Goal: Communication & Community: Answer question/provide support

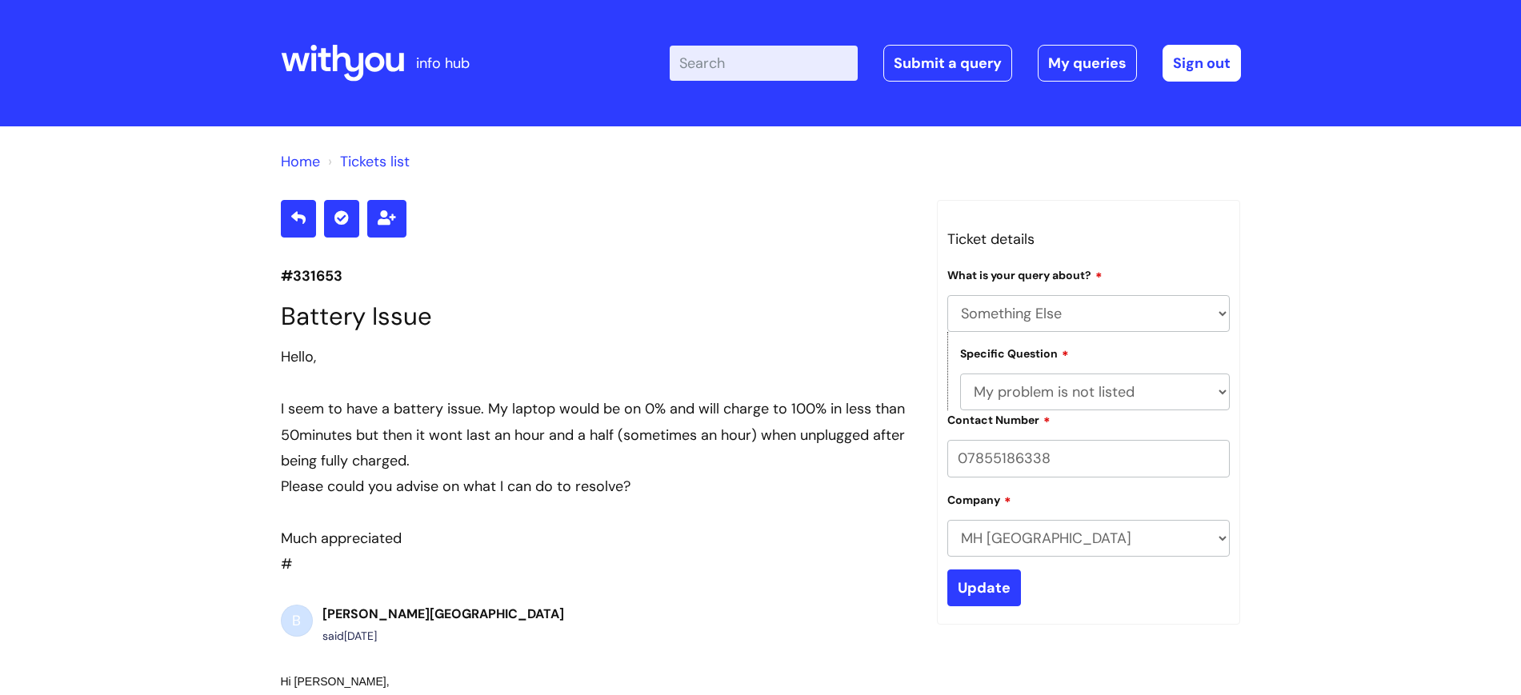
select select "Something Else"
select select "My problem is not listed"
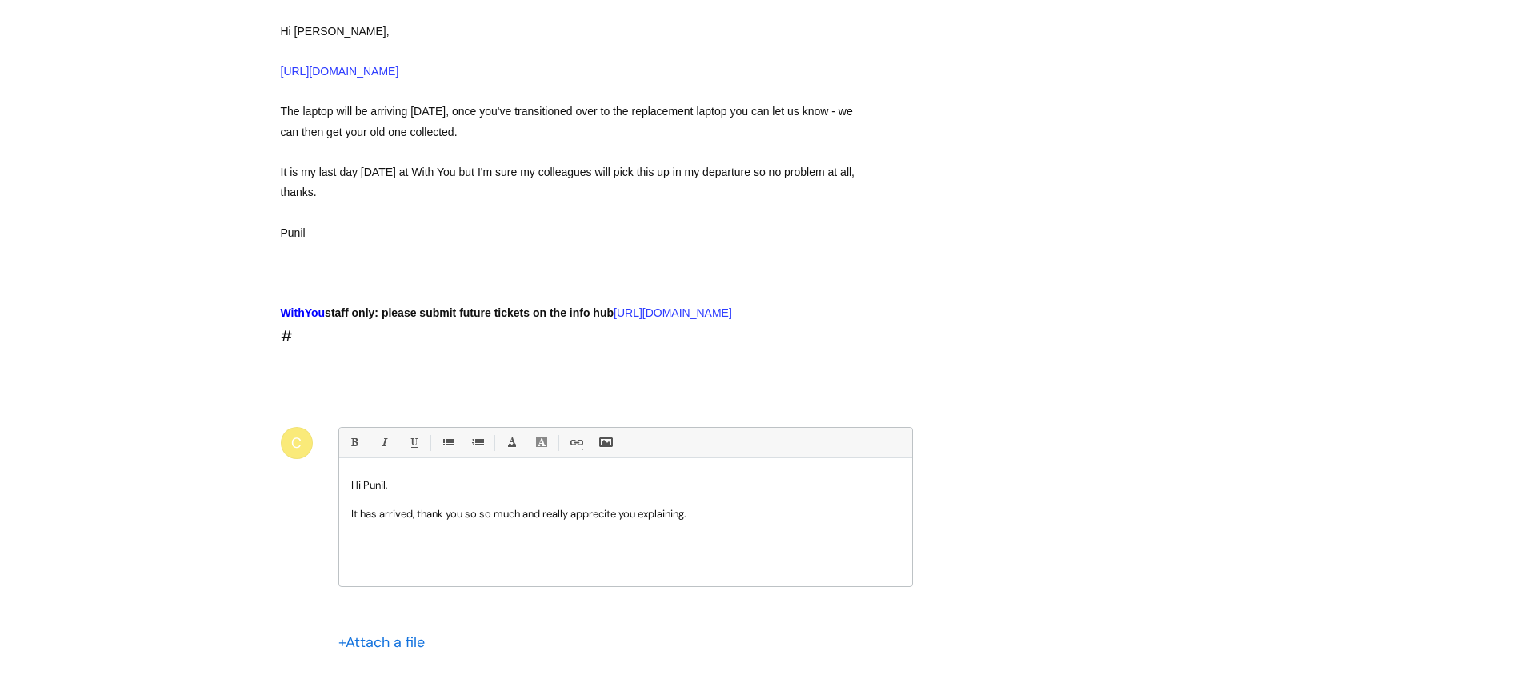
scroll to position [5313, 0]
click at [598, 522] on p "It has arrived, thank you so so much and really apprecite you explaining." at bounding box center [625, 514] width 549 height 14
click at [729, 507] on p at bounding box center [625, 500] width 549 height 14
click at [716, 522] on p "It has arrived, thank you so so much and really appreciate you explaining." at bounding box center [625, 514] width 549 height 14
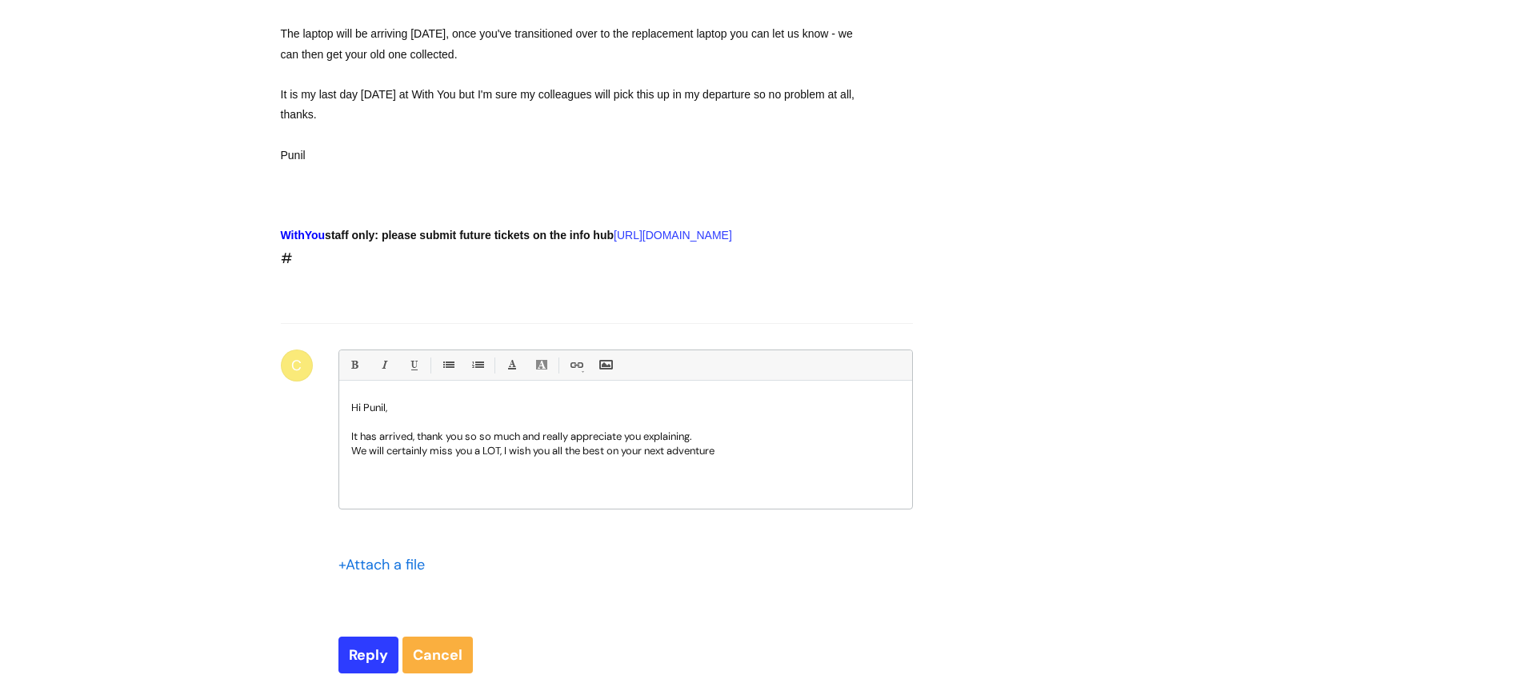
scroll to position [5394, 0]
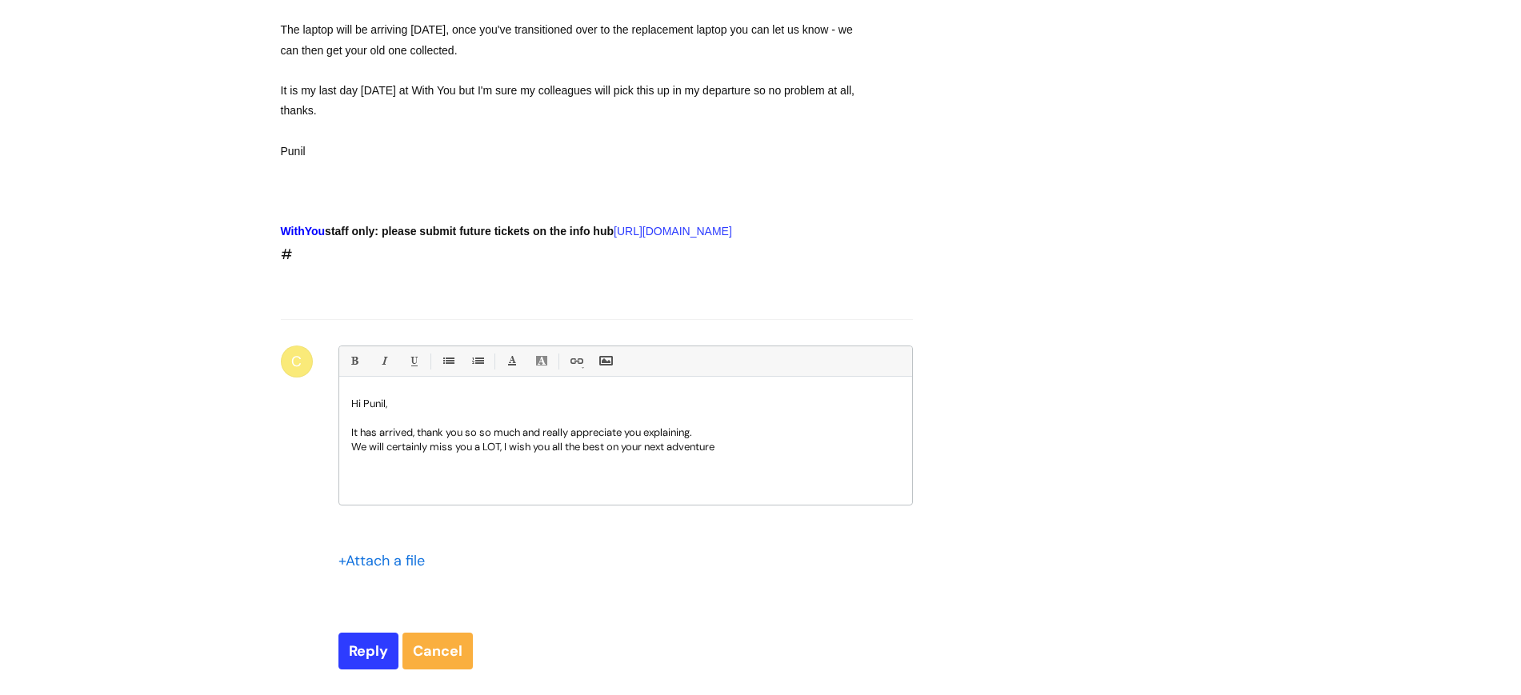
click at [715, 440] on p "It has arrived, thank you so so much and really appreciate you explaining." at bounding box center [625, 433] width 549 height 14
click at [764, 505] on div "Hi Punil, It has arrived, thank you so so much and really appreciate you explai…" at bounding box center [625, 445] width 573 height 120
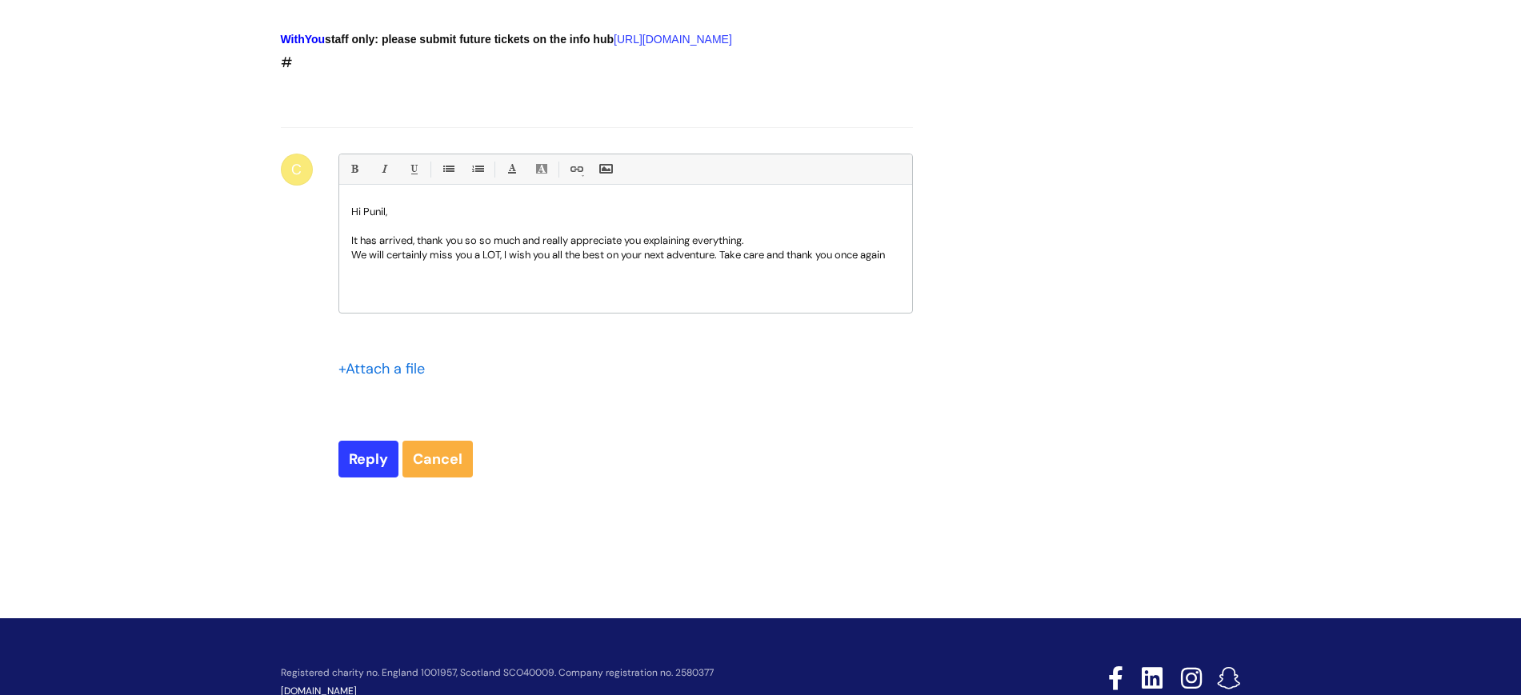
scroll to position [5603, 0]
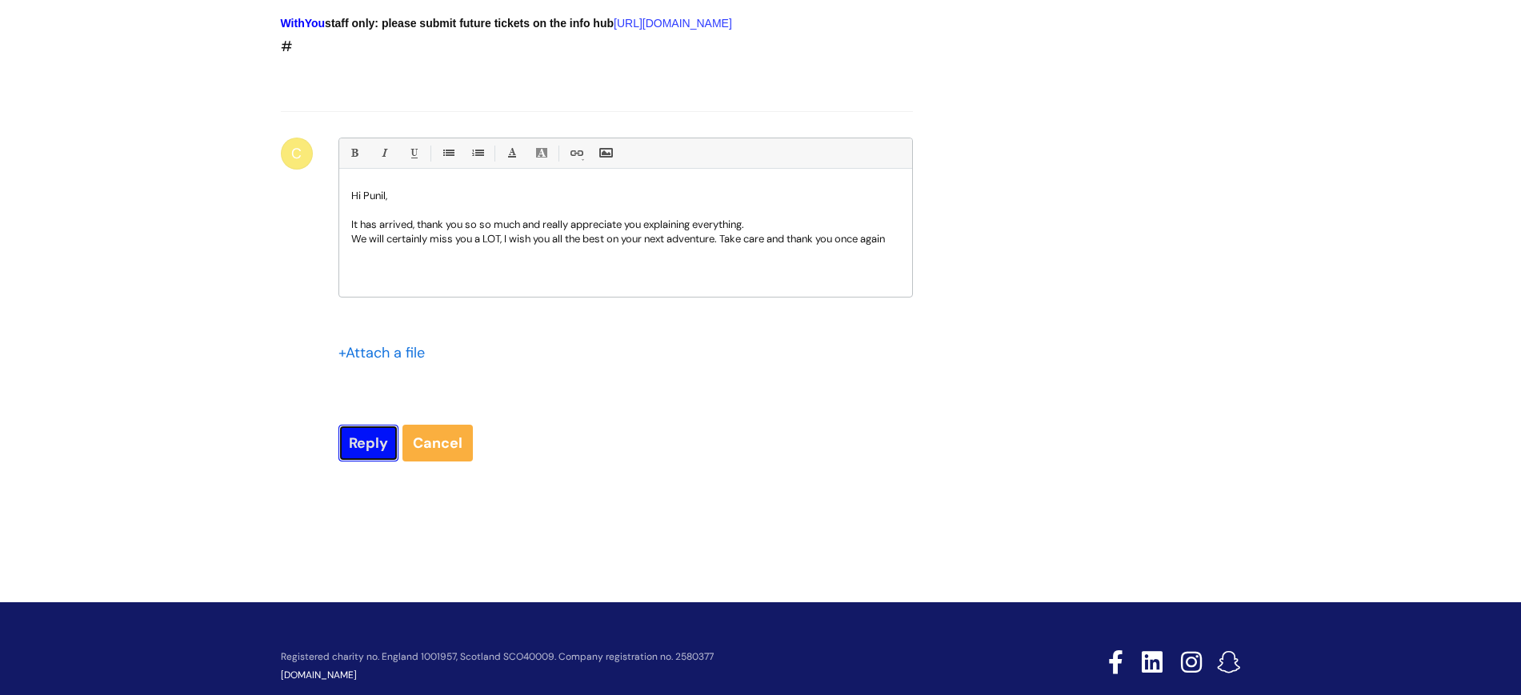
click at [357, 462] on input "Reply" at bounding box center [369, 443] width 60 height 37
type input "Please Wait..."
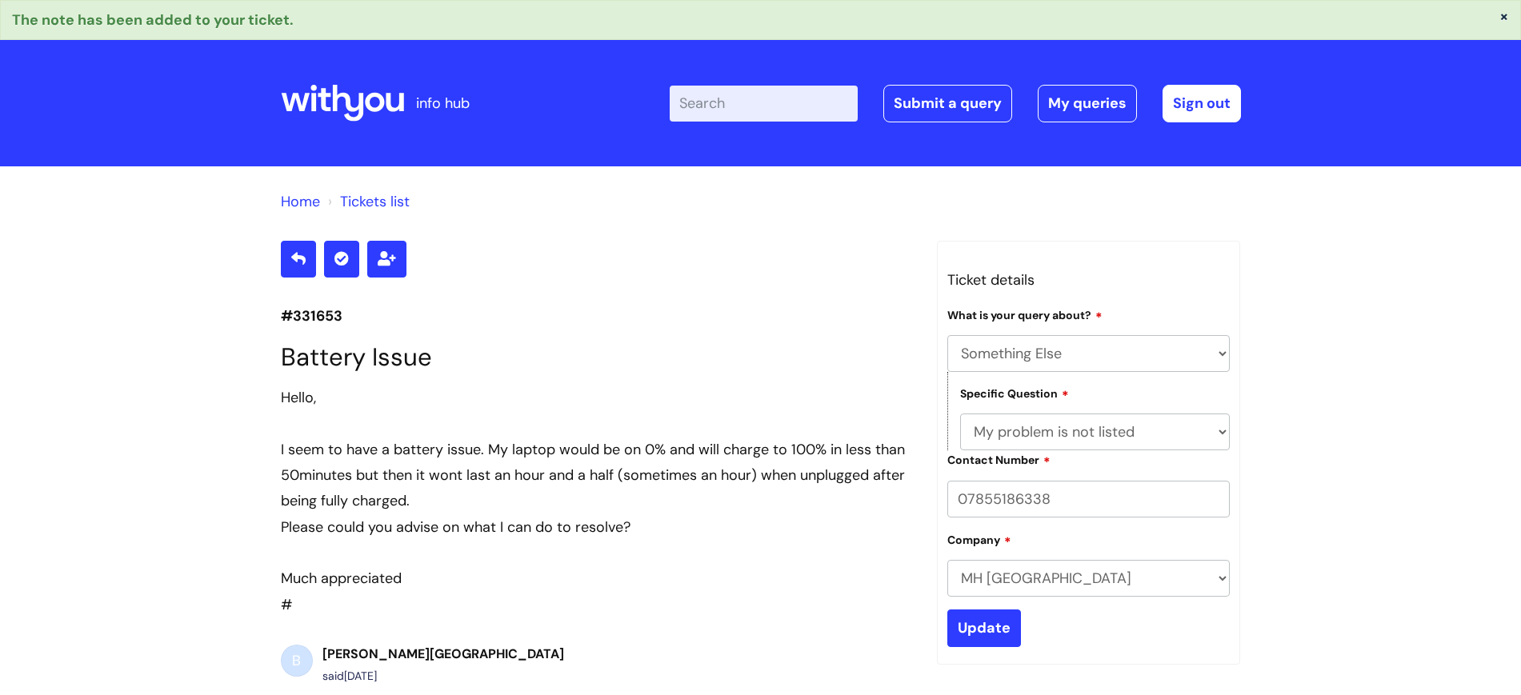
select select "Something Else"
select select "My problem is not listed"
